Goal: Transaction & Acquisition: Purchase product/service

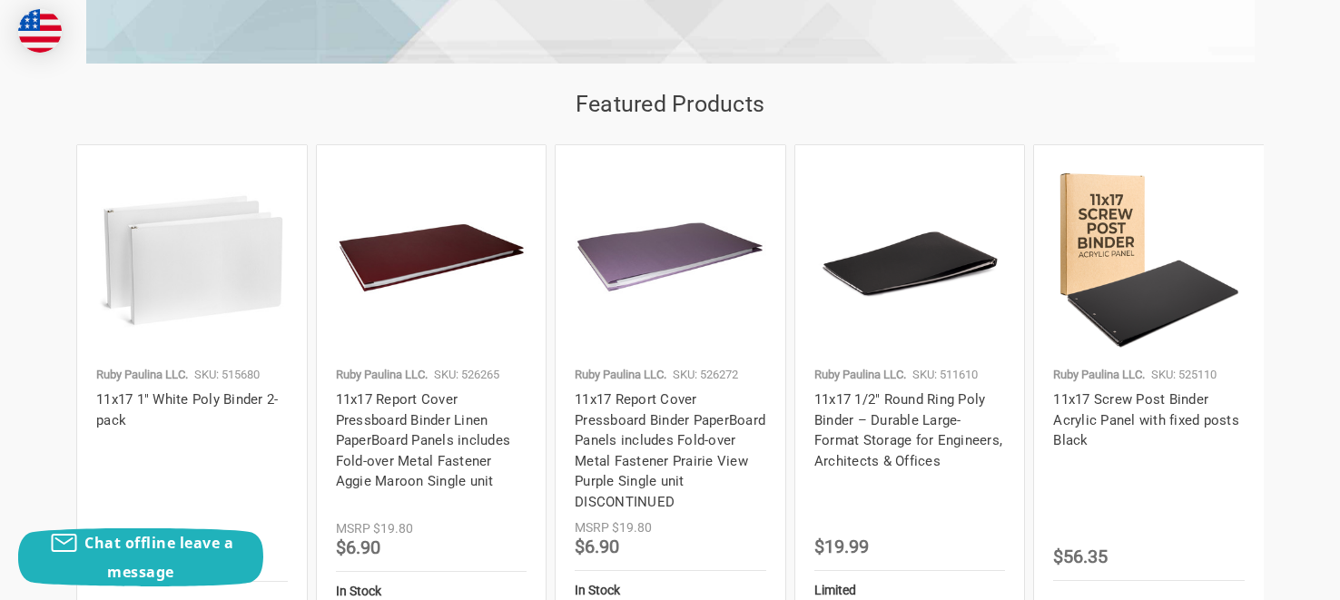
scroll to position [1705, 0]
click at [1144, 279] on img at bounding box center [1149, 259] width 192 height 192
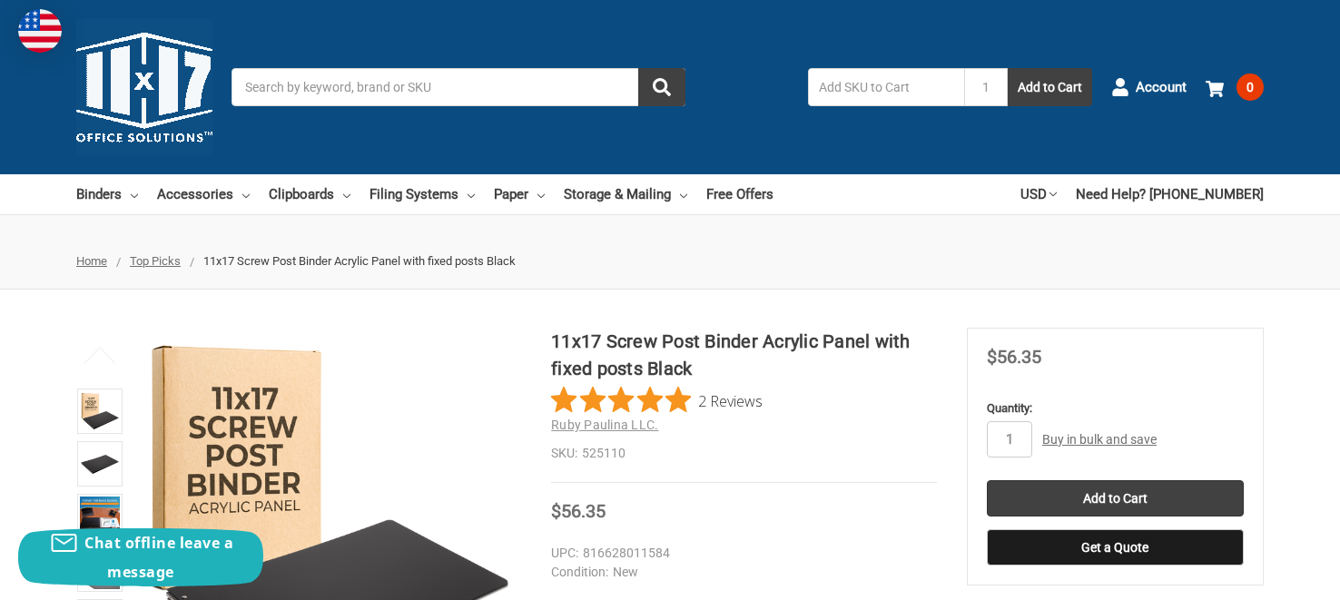
click at [565, 86] on input "Search" at bounding box center [458, 87] width 454 height 38
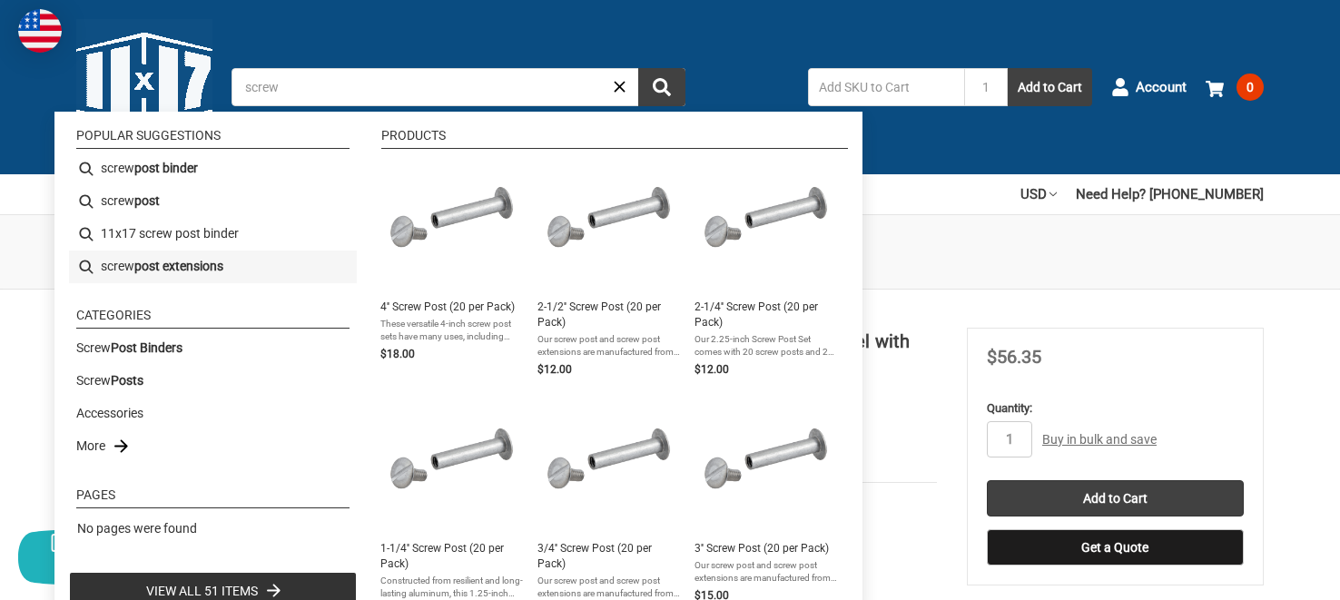
click at [201, 270] on b "post extensions" at bounding box center [178, 266] width 89 height 19
type input "screw post extensions"
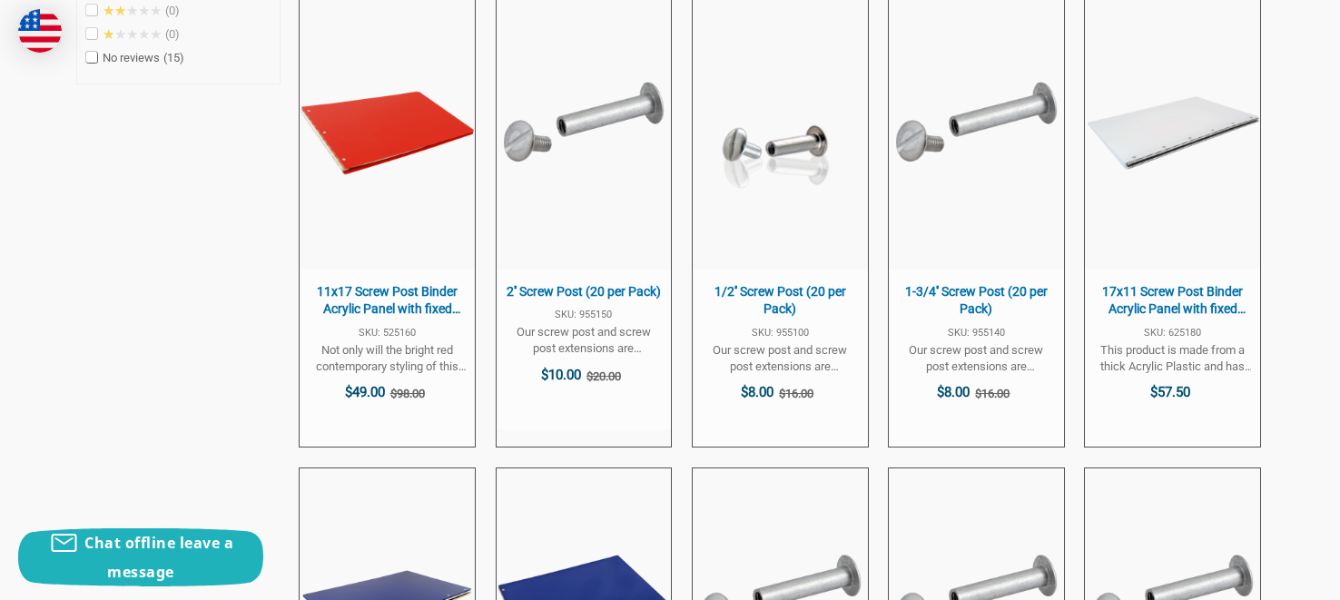
scroll to position [979, 0]
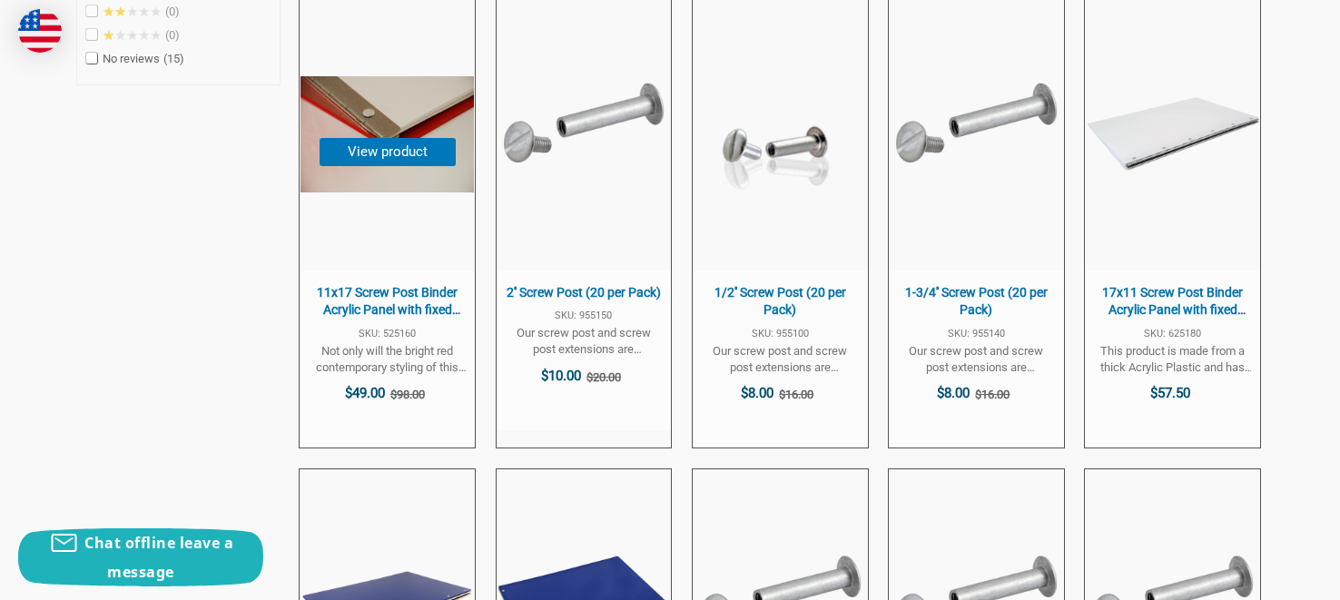
click at [332, 298] on span "11x17 Screw Post Binder Acrylic Panel with fixed posts Red" at bounding box center [387, 301] width 157 height 35
